Goal: Task Accomplishment & Management: Manage account settings

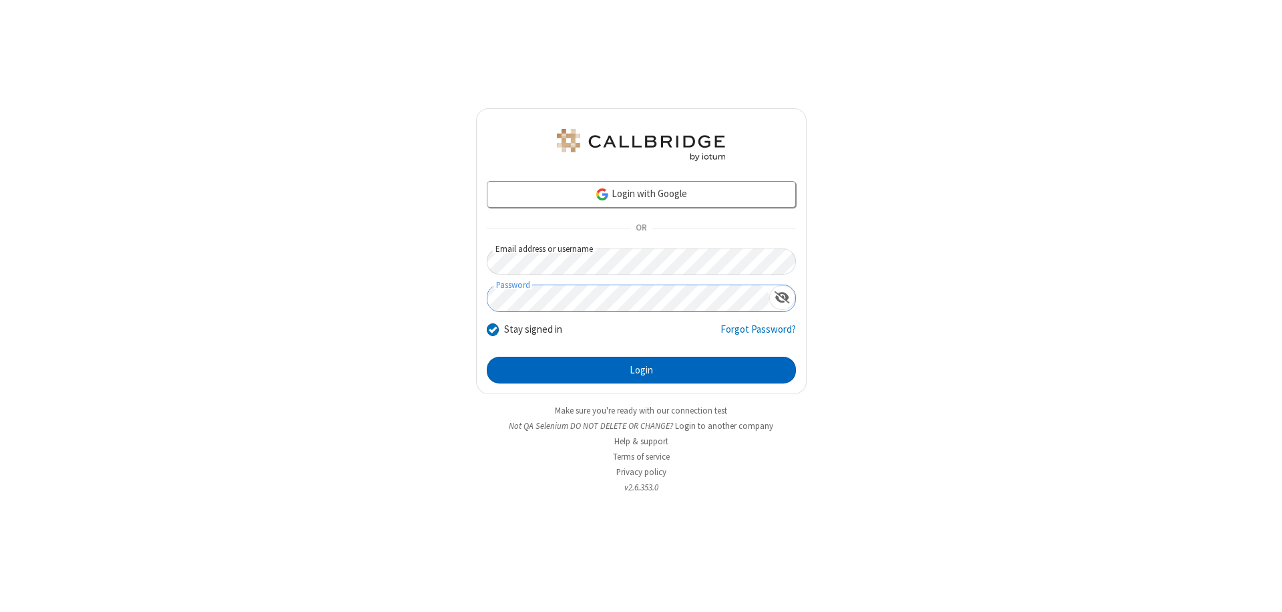
click at [641, 370] on button "Login" at bounding box center [641, 370] width 309 height 27
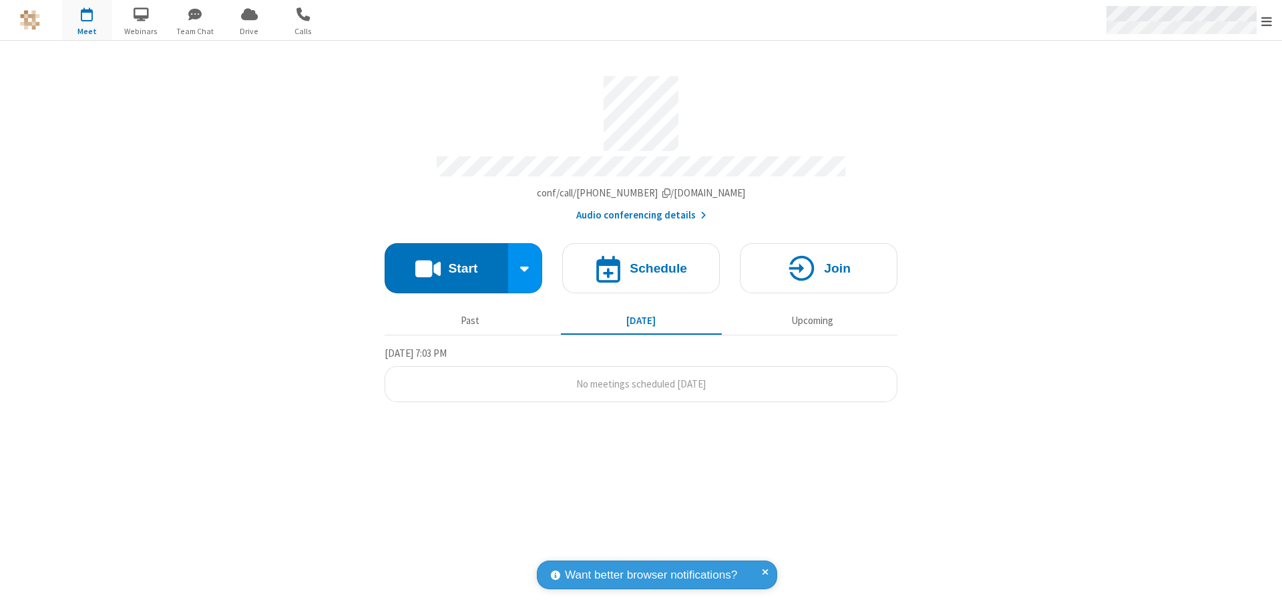
click at [1267, 21] on span "Open menu" at bounding box center [1266, 21] width 11 height 13
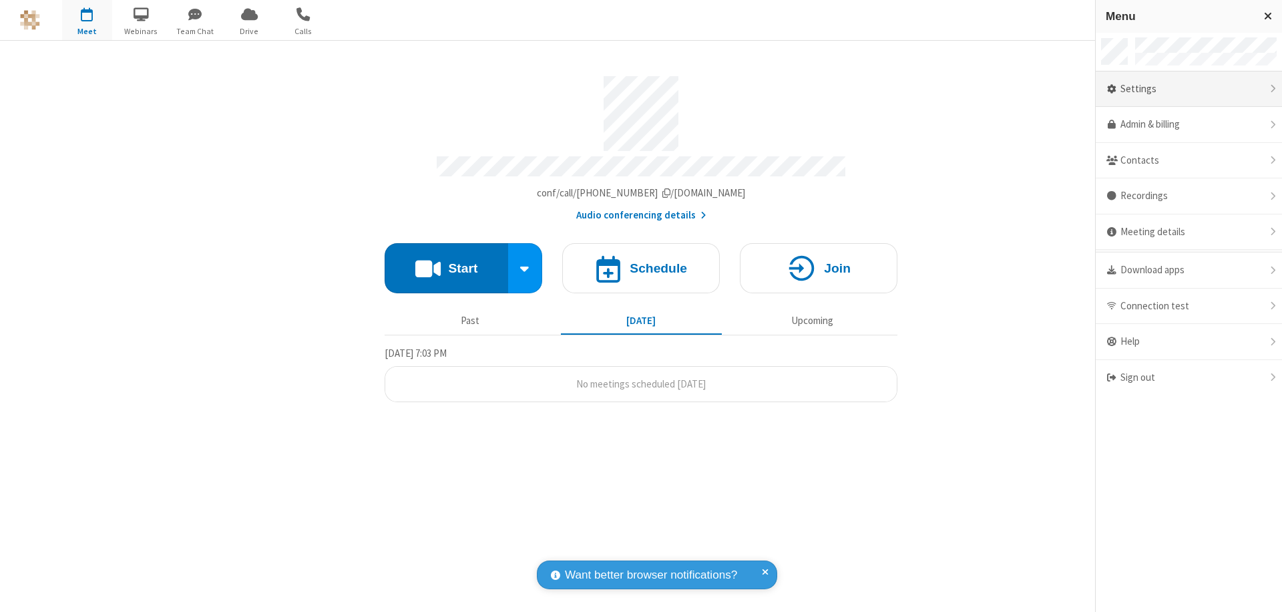
click at [1189, 89] on div "Settings" at bounding box center [1189, 89] width 186 height 36
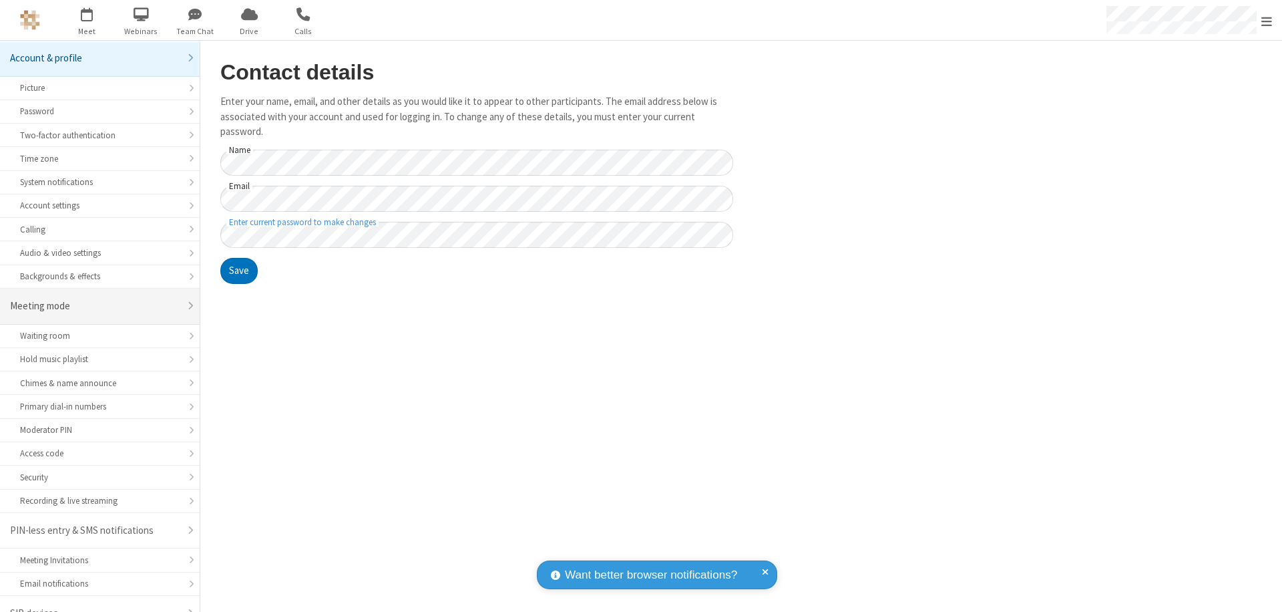
click at [95, 299] on div "Meeting mode" at bounding box center [95, 306] width 170 height 15
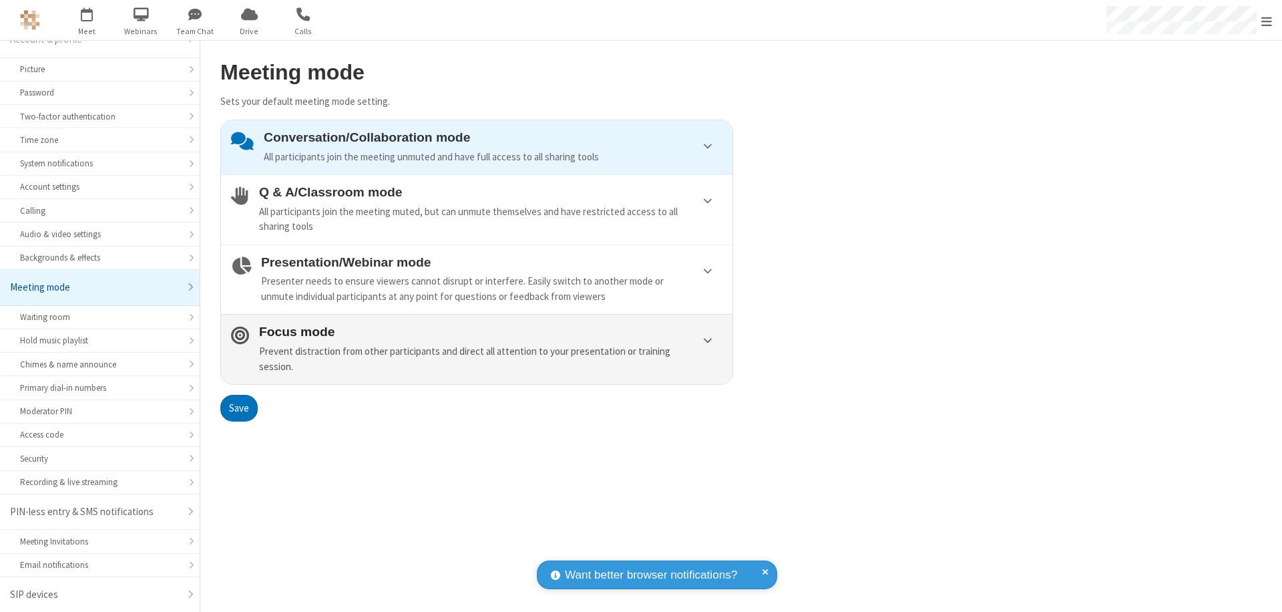
click at [477, 349] on div "Prevent distraction from other participants and direct all attention to your pr…" at bounding box center [490, 359] width 463 height 30
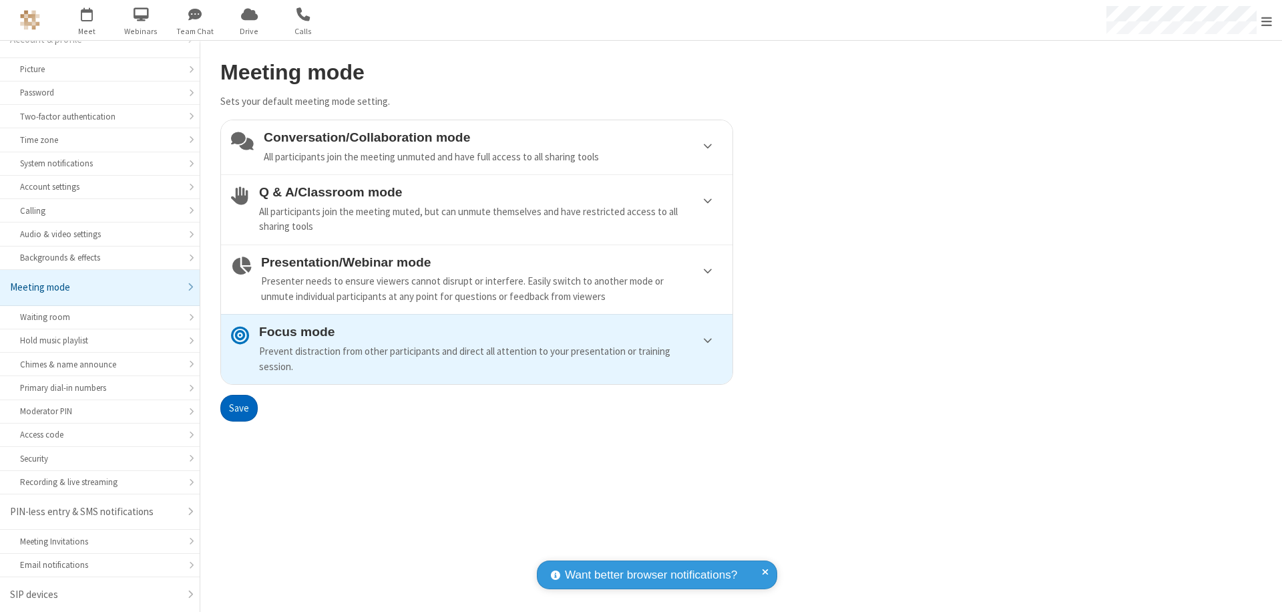
click at [238, 407] on button "Save" at bounding box center [238, 408] width 37 height 27
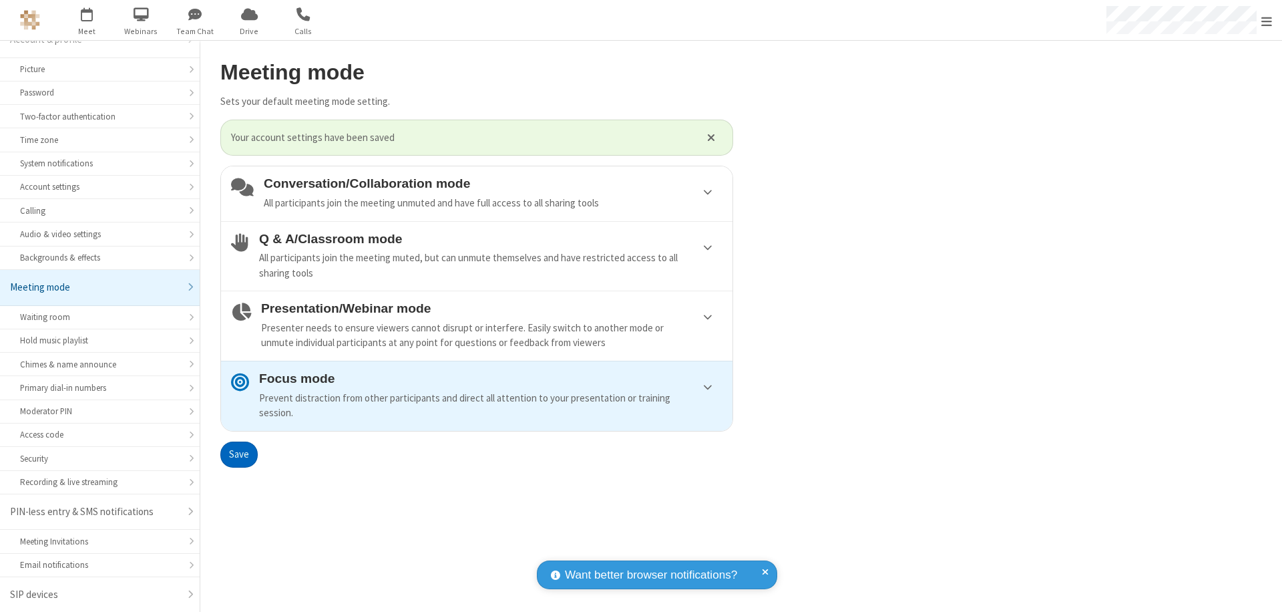
click at [1267, 20] on span "Open menu" at bounding box center [1266, 21] width 11 height 13
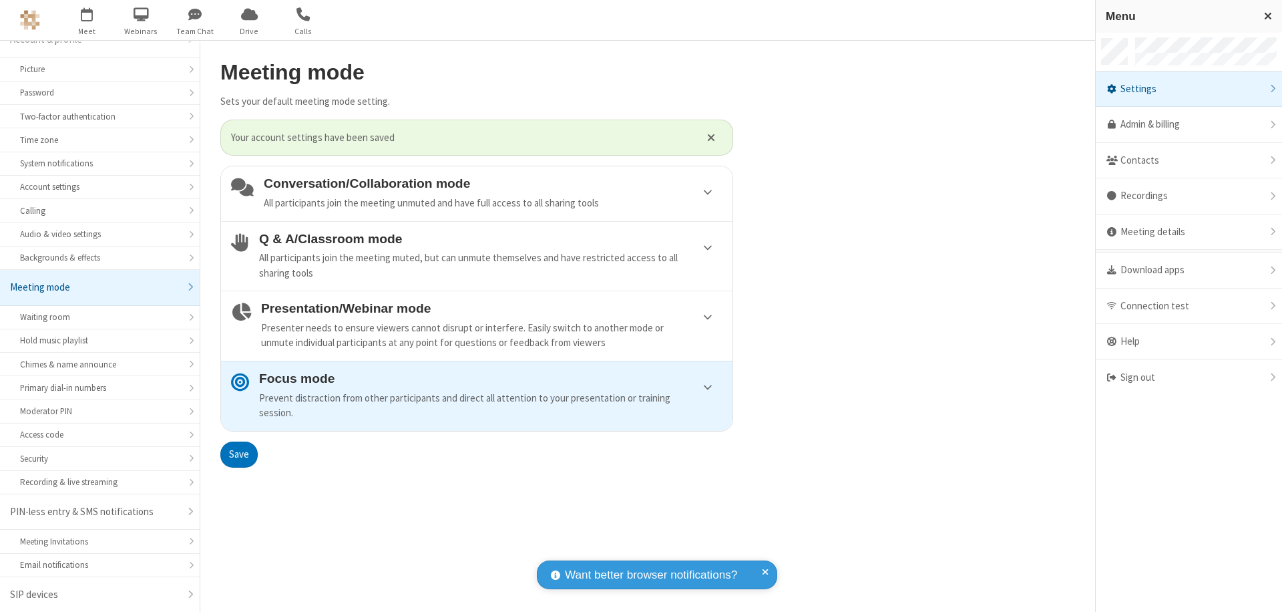
click at [1118, 377] on span at bounding box center [1112, 377] width 12 height 11
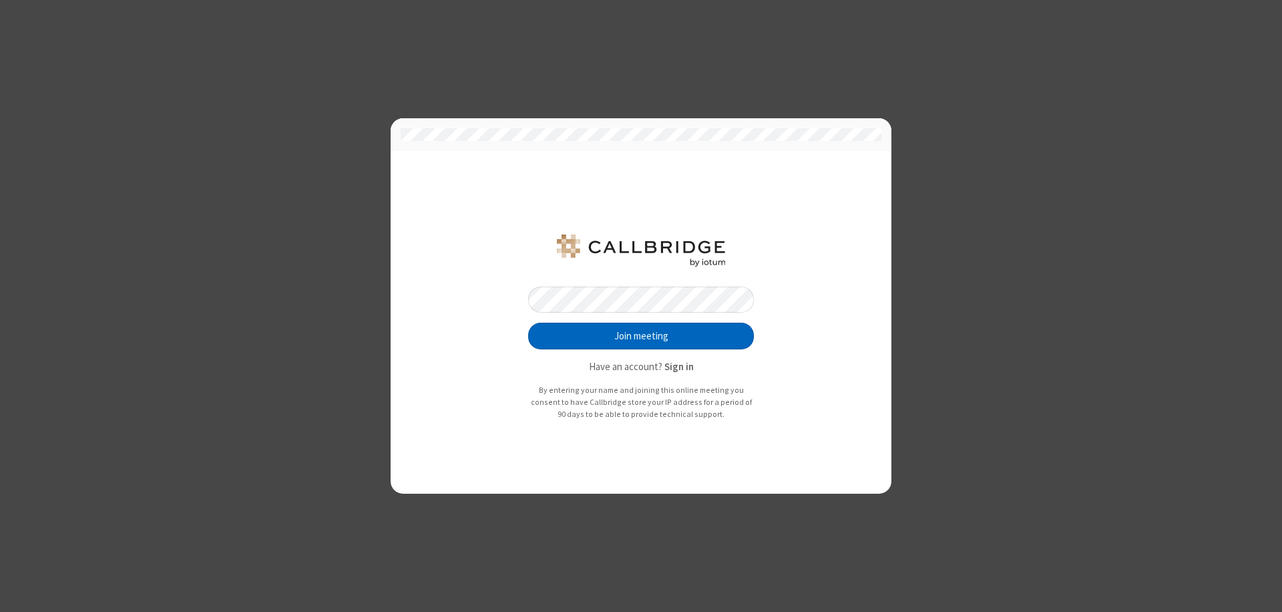
click at [641, 336] on button "Join meeting" at bounding box center [641, 336] width 226 height 27
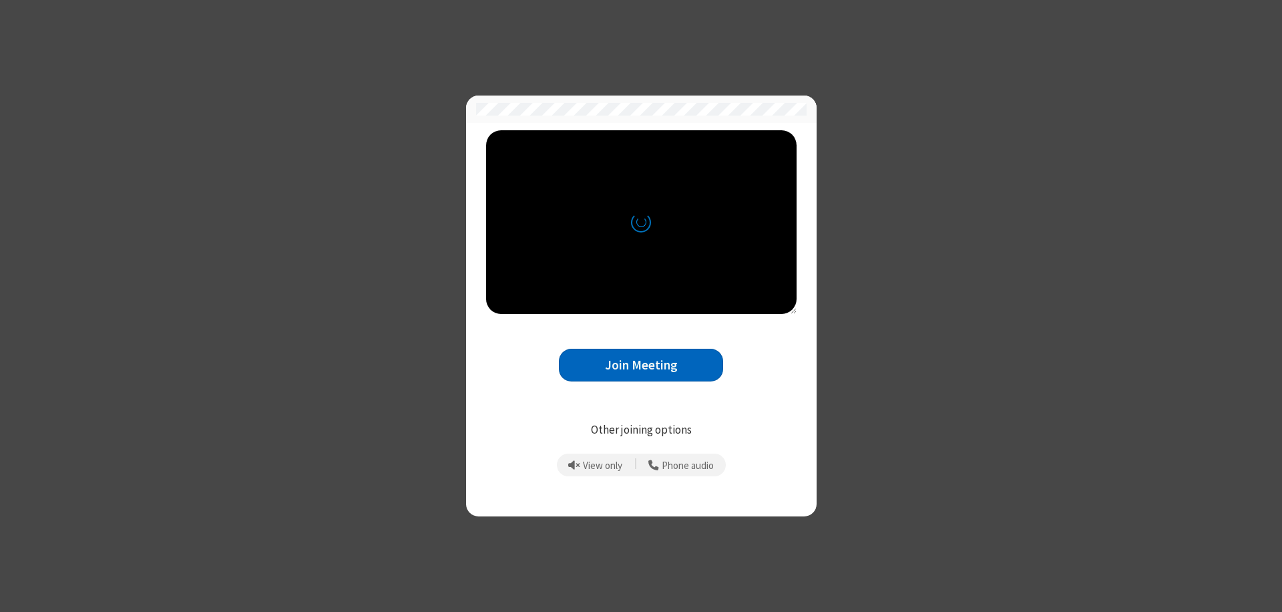
click at [641, 365] on button "Join Meeting" at bounding box center [641, 365] width 164 height 33
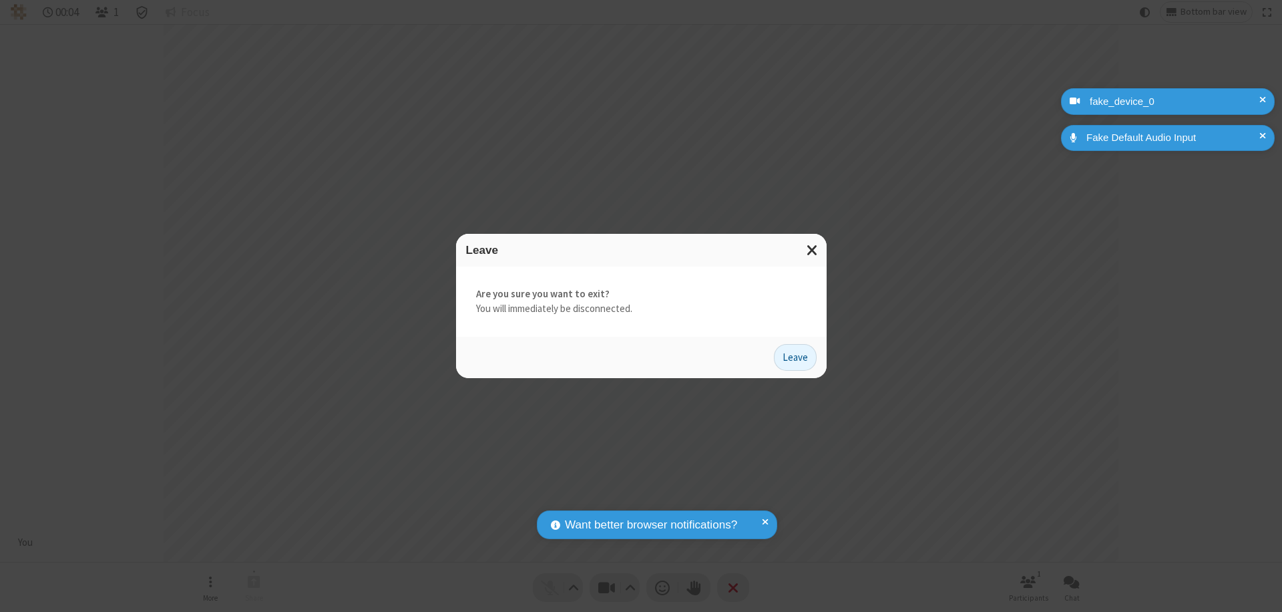
click at [795, 357] on button "Leave" at bounding box center [795, 357] width 43 height 27
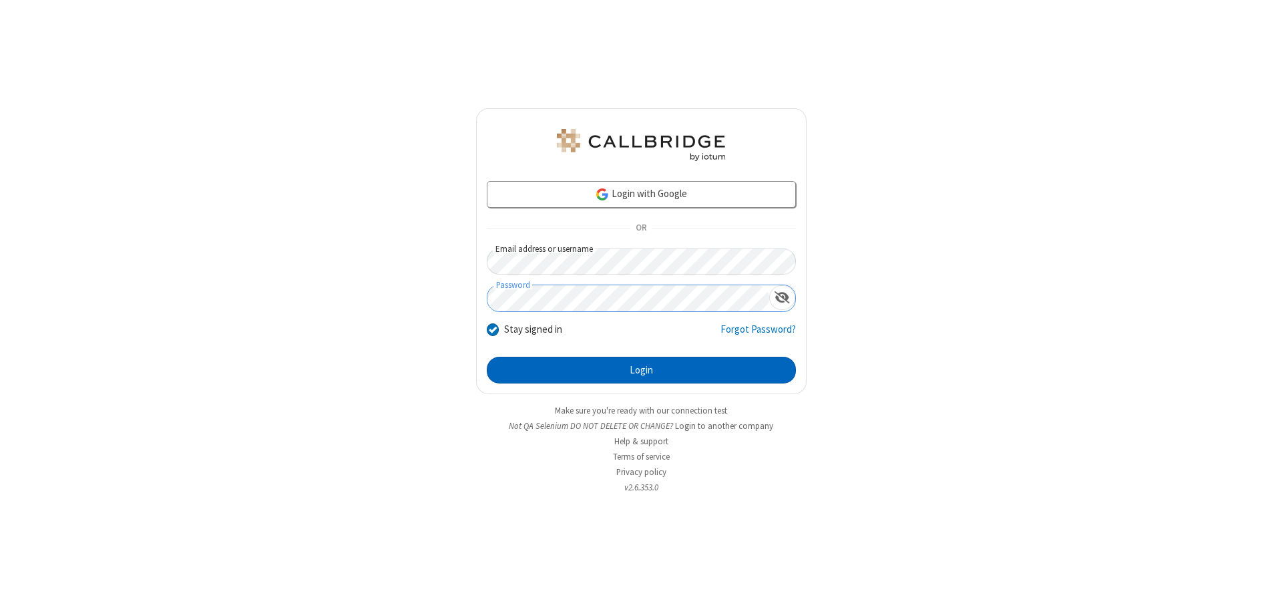
click at [641, 370] on button "Login" at bounding box center [641, 370] width 309 height 27
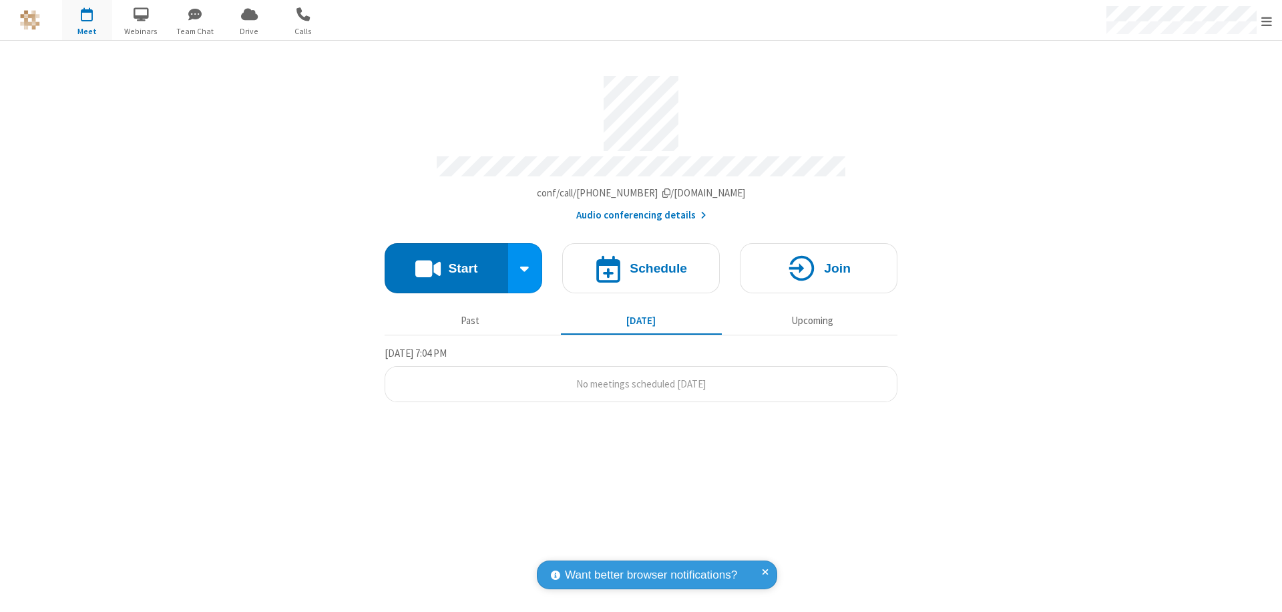
click at [1267, 21] on span "Open menu" at bounding box center [1266, 21] width 11 height 13
click at [1189, 89] on div "Settings" at bounding box center [1189, 89] width 186 height 36
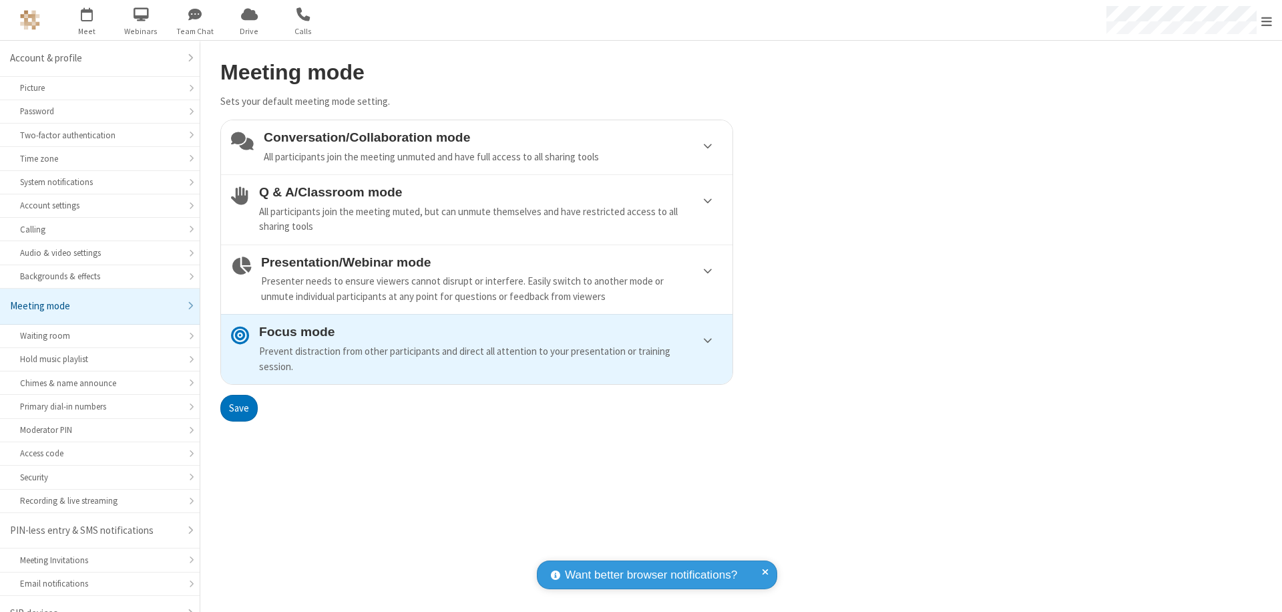
scroll to position [19, 0]
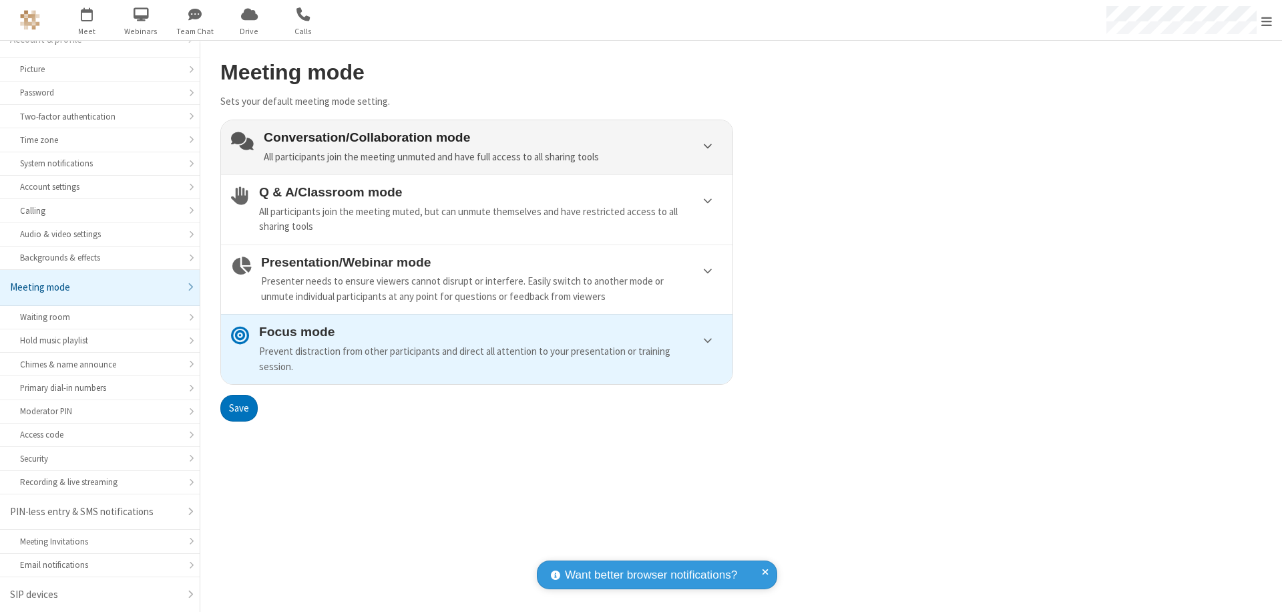
click at [477, 147] on div "Conversation/Collaboration mode All participants join the meeting unmuted and h…" at bounding box center [493, 147] width 459 height 34
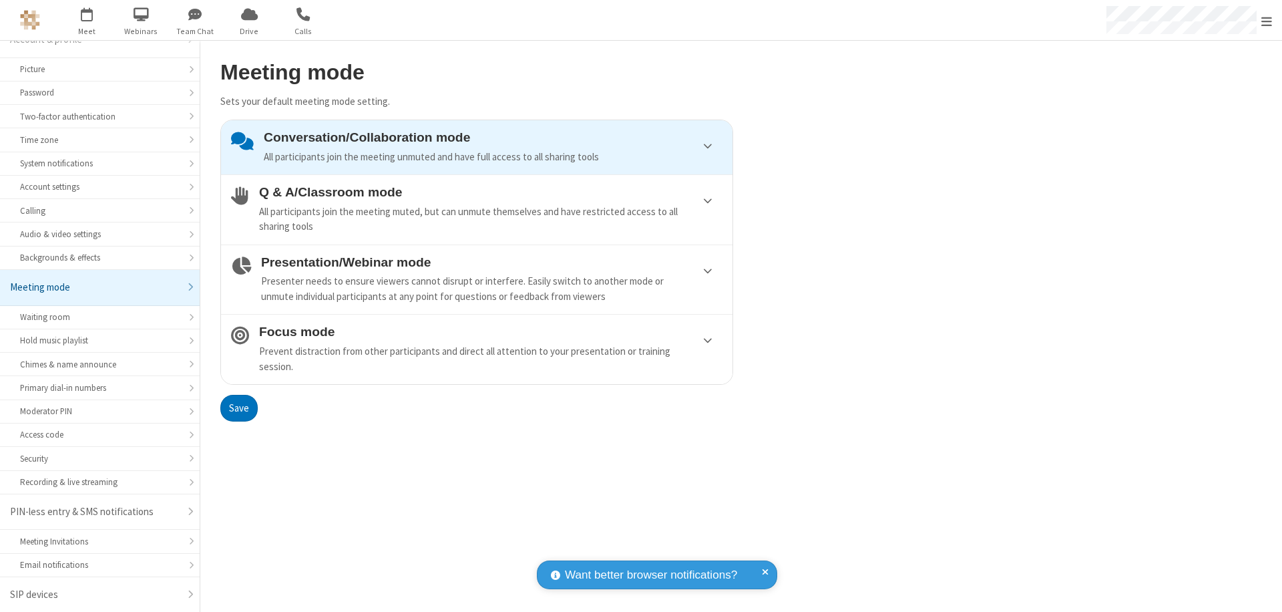
click at [238, 407] on button "Save" at bounding box center [238, 408] width 37 height 27
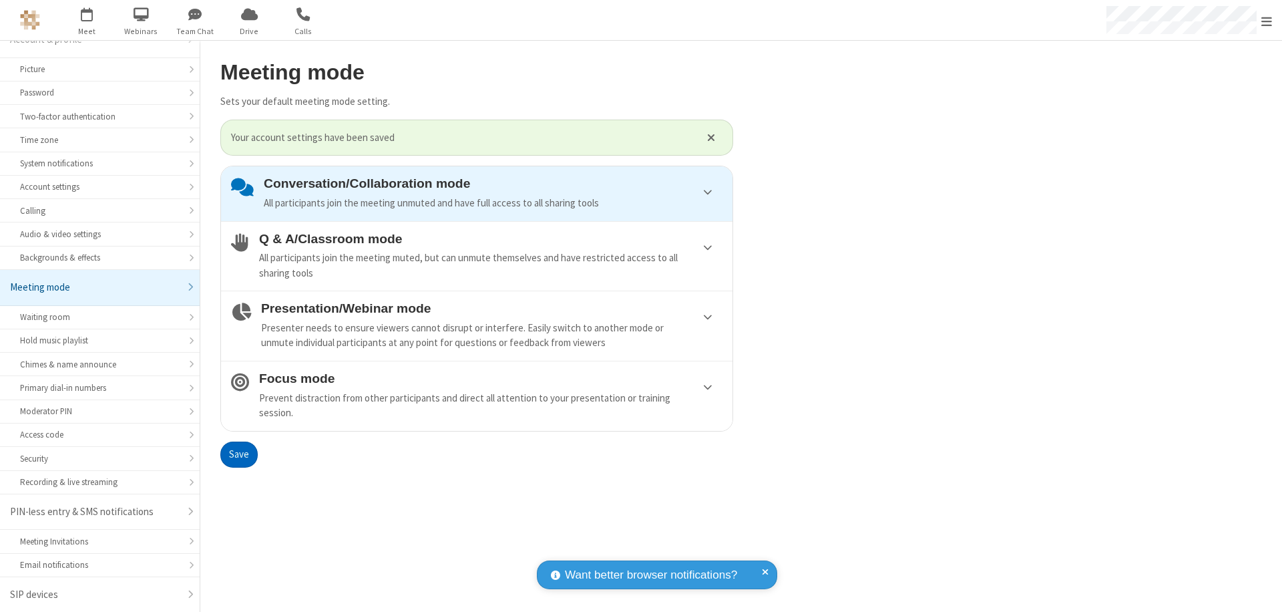
click at [1267, 20] on span "Open menu" at bounding box center [1266, 21] width 11 height 13
